Goal: Task Accomplishment & Management: Complete application form

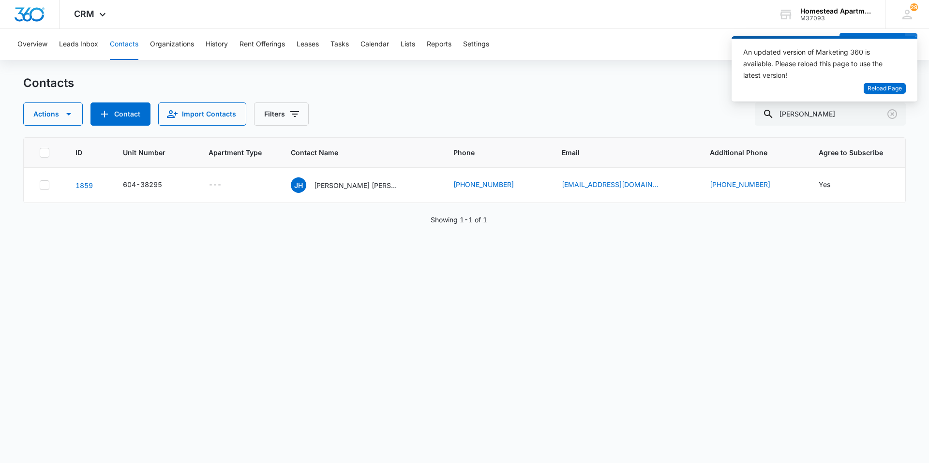
click at [821, 107] on div "An updated version of Marketing 360 is available. Please reload this page to us…" at bounding box center [824, 72] width 186 height 73
click at [823, 113] on input "[PERSON_NAME]" at bounding box center [830, 114] width 151 height 23
type input "H"
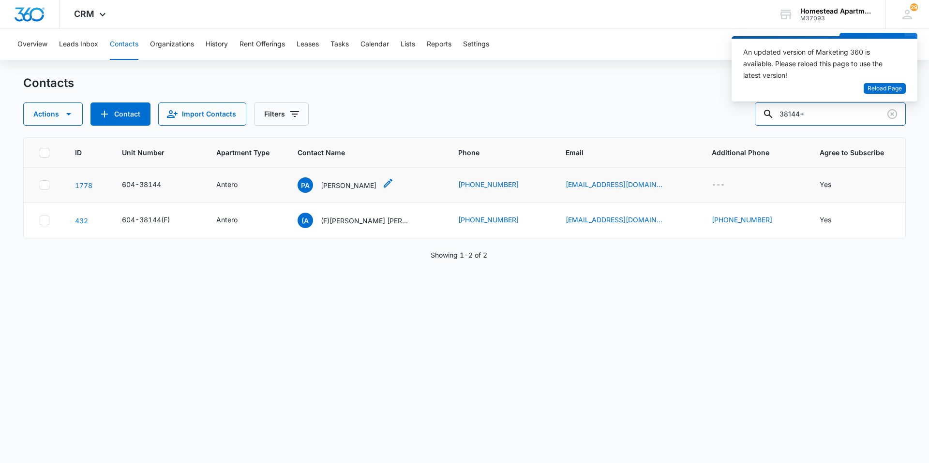
type input "38144+"
click at [376, 185] on p "[PERSON_NAME]" at bounding box center [349, 185] width 56 height 10
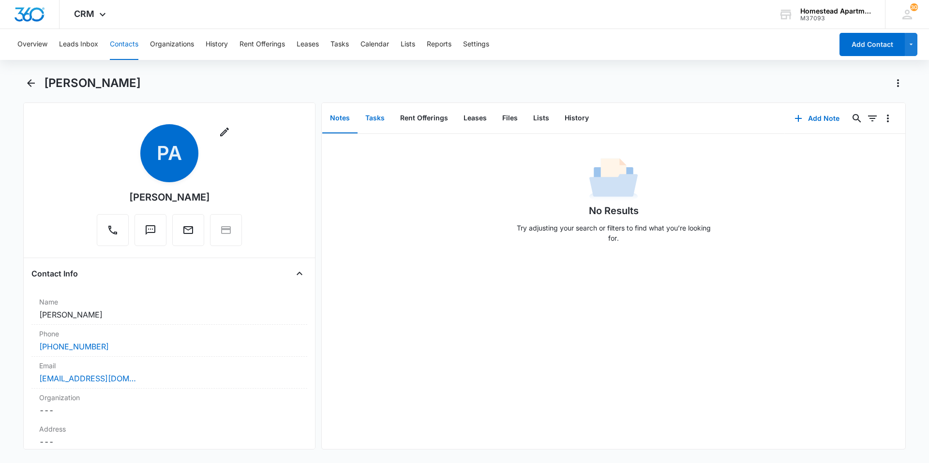
click at [377, 115] on button "Tasks" at bounding box center [374, 119] width 35 height 30
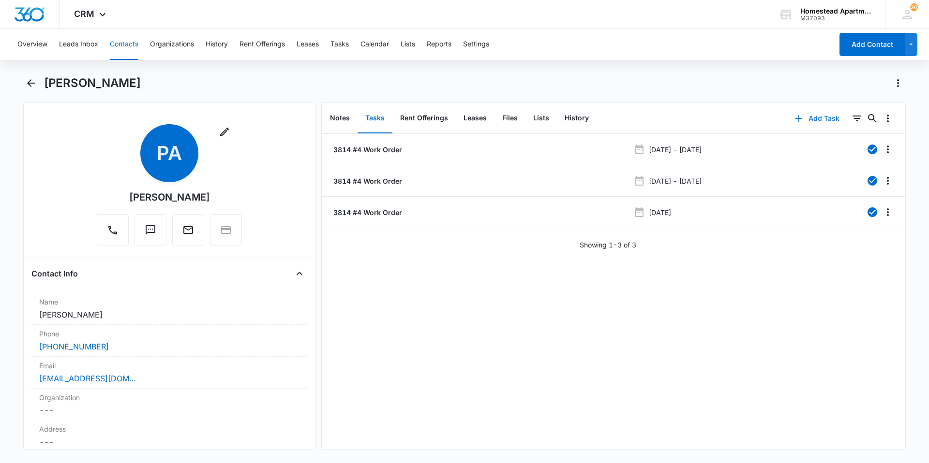
click at [817, 114] on button "Add Task" at bounding box center [817, 118] width 64 height 23
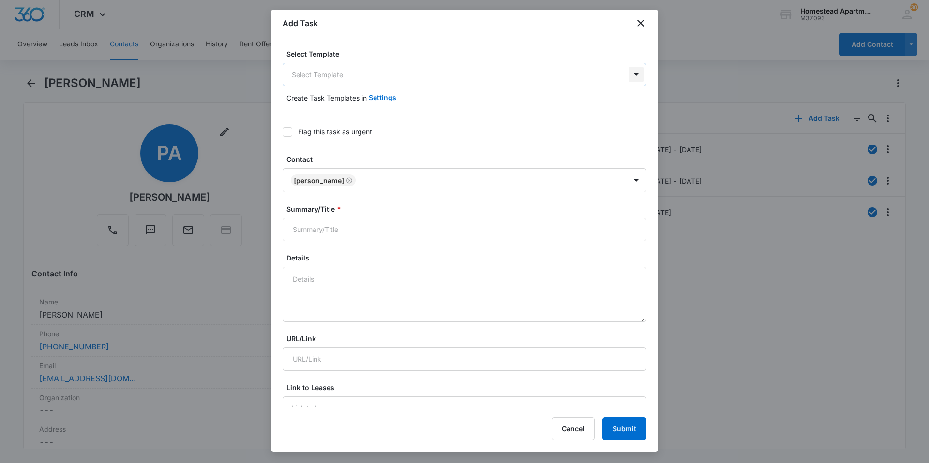
click at [633, 74] on body "CRM Apps Reputation Websites Forms CRM Email Social Content Ads Intelligence Fi…" at bounding box center [464, 231] width 929 height 463
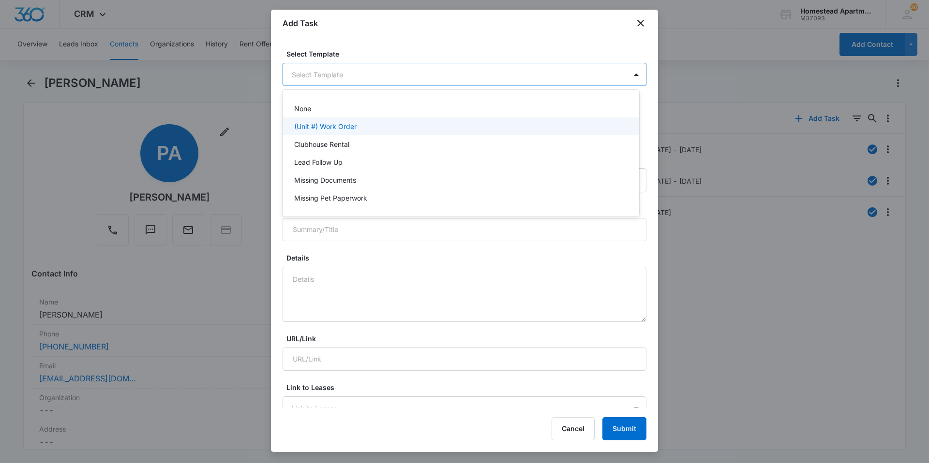
click at [333, 125] on p "(Unit #) Work Order" at bounding box center [325, 126] width 62 height 10
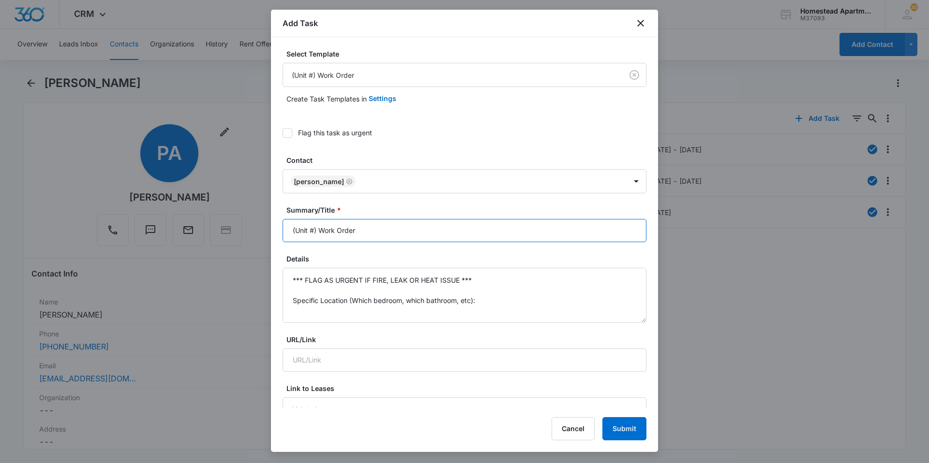
click at [314, 232] on input "(Unit #) Work Order" at bounding box center [465, 230] width 364 height 23
type input "(3814 #4) Work Order"
click at [492, 283] on textarea "*** FLAG AS URGENT IF FIRE, LEAK OR HEAT ISSUE *** Specific Location (Which bed…" at bounding box center [465, 295] width 364 height 55
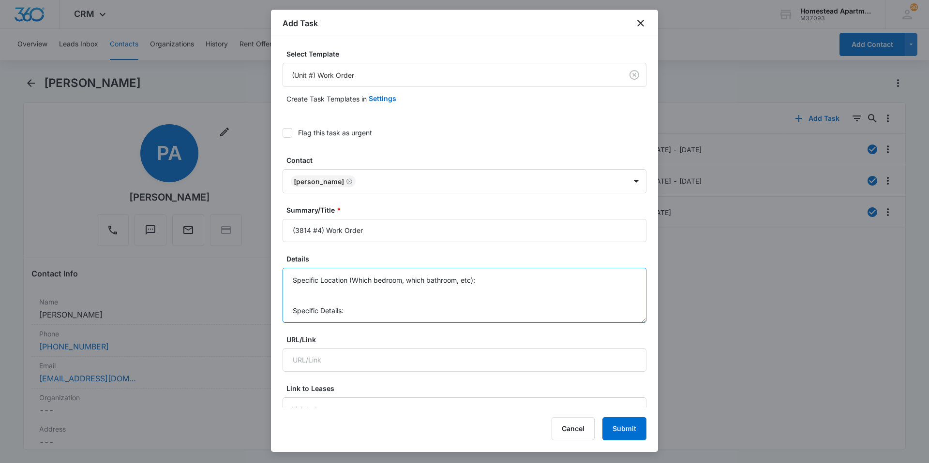
click at [480, 305] on textarea "Specific Location (Which bedroom, which bathroom, etc): Specific Details:" at bounding box center [465, 295] width 364 height 55
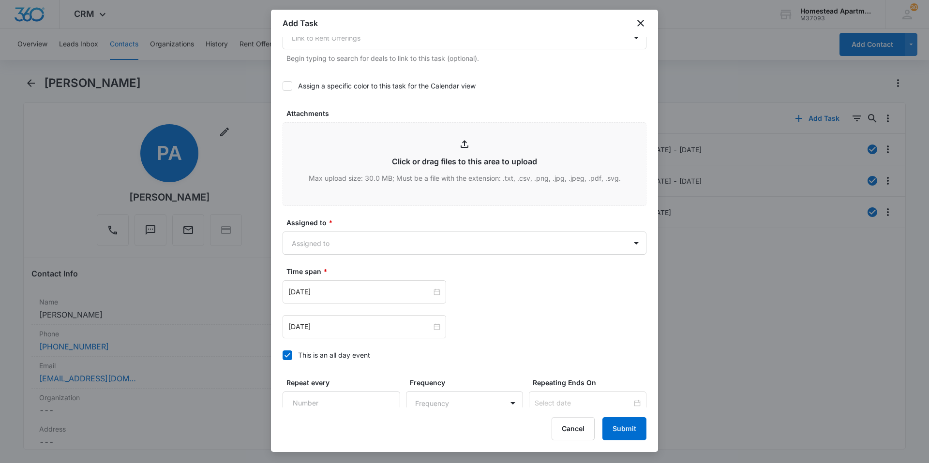
scroll to position [435, 0]
type textarea "Dryer is not working. Tenant went to start the dryer, and it will not start up.…"
click at [628, 239] on body "CRM Apps Reputation Websites Forms CRM Email Social Content Ads Intelligence Fi…" at bounding box center [464, 231] width 929 height 463
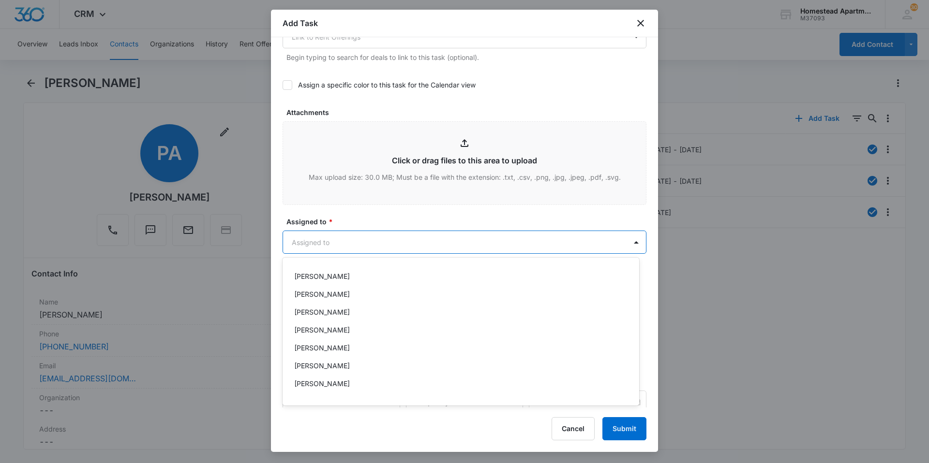
scroll to position [158, 0]
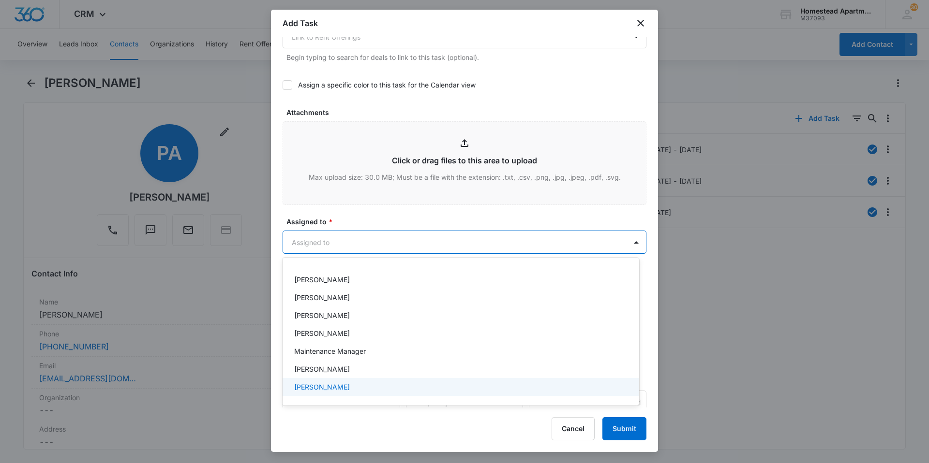
click at [334, 385] on p "Richard Delong" at bounding box center [322, 387] width 56 height 10
click at [368, 216] on div at bounding box center [464, 231] width 929 height 463
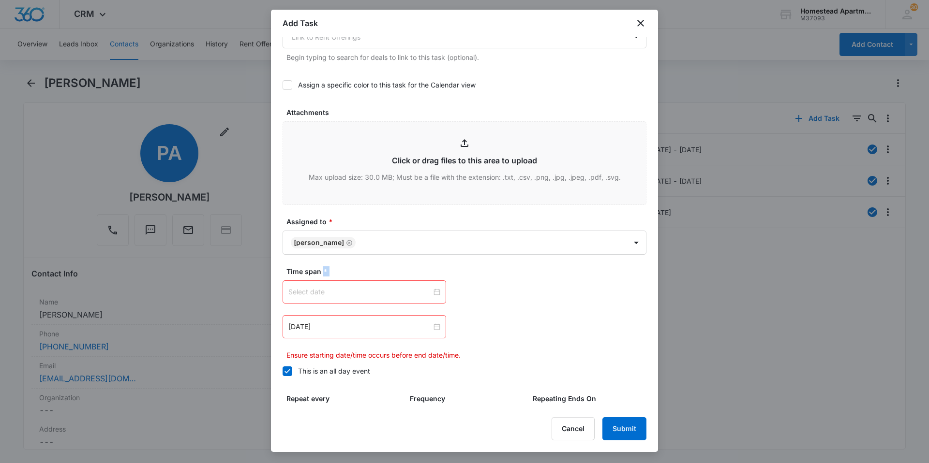
click at [432, 293] on div at bounding box center [364, 292] width 152 height 11
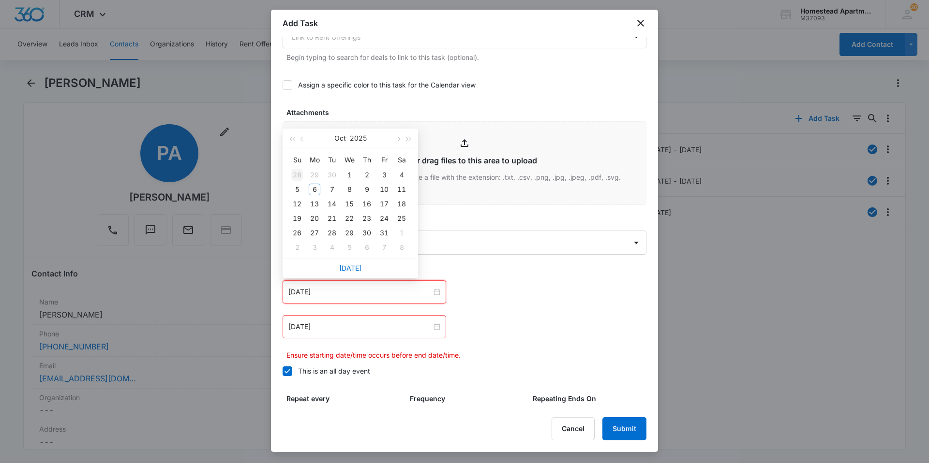
type input "Sep 28, 2025"
type input "Oct 6, 2025"
click at [316, 184] on div "6" at bounding box center [315, 190] width 12 height 12
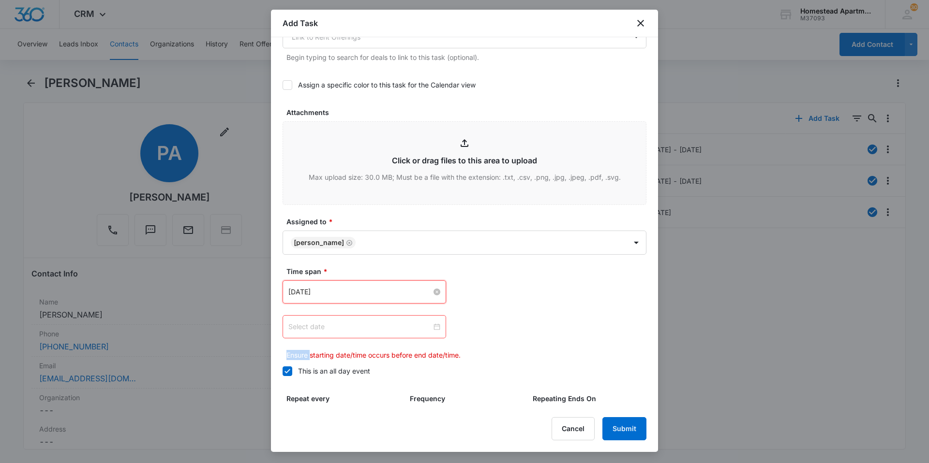
click at [431, 328] on div at bounding box center [364, 327] width 152 height 11
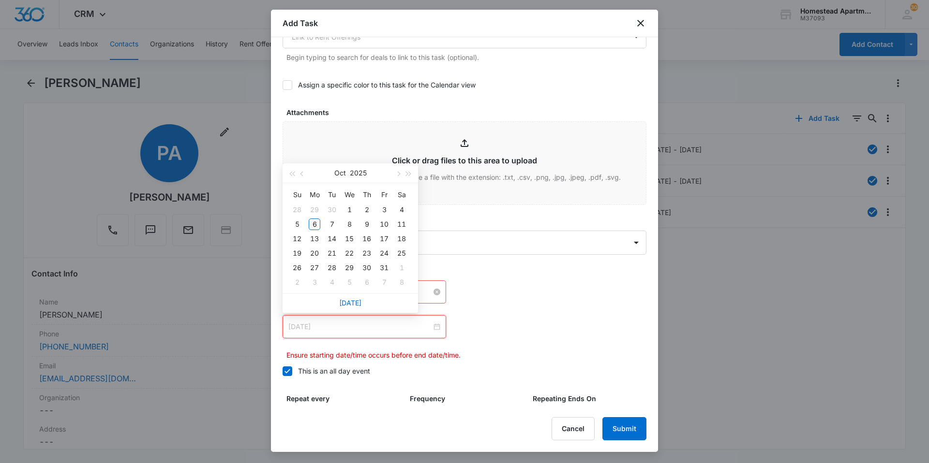
type input "Oct 6, 2025"
click at [320, 225] on td "6" at bounding box center [314, 224] width 17 height 15
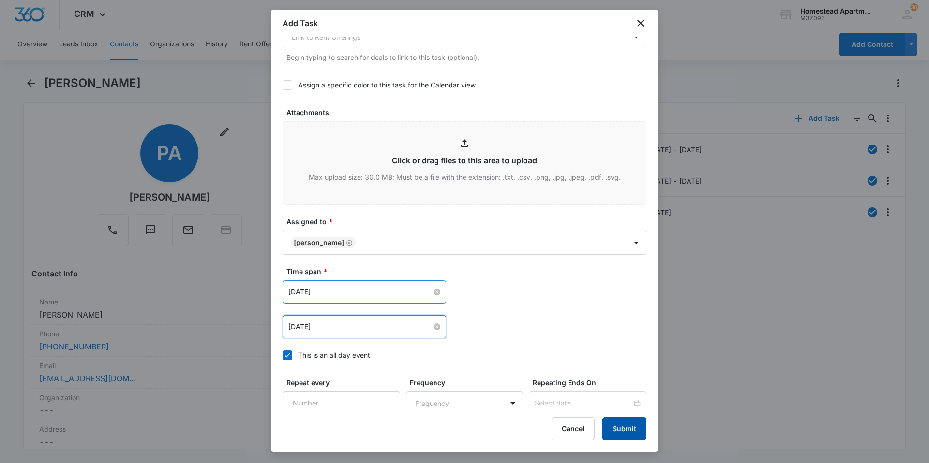
click at [619, 429] on button "Submit" at bounding box center [624, 428] width 44 height 23
